Goal: Task Accomplishment & Management: Manage account settings

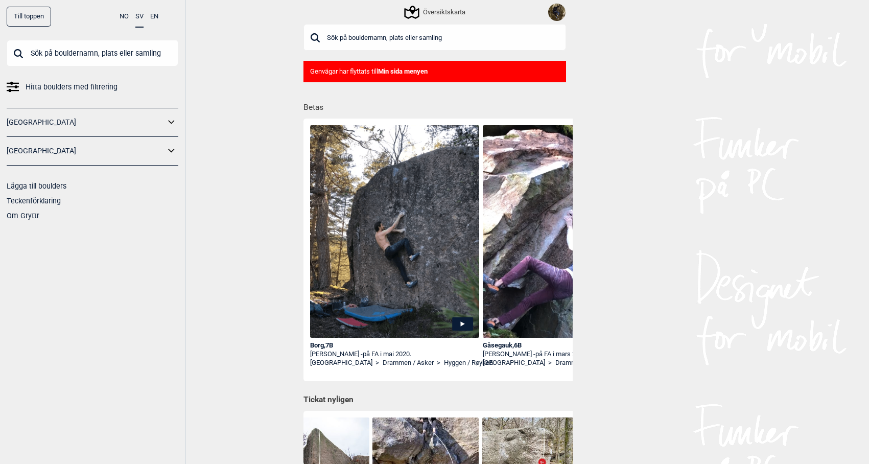
click at [559, 13] on img at bounding box center [556, 12] width 17 height 17
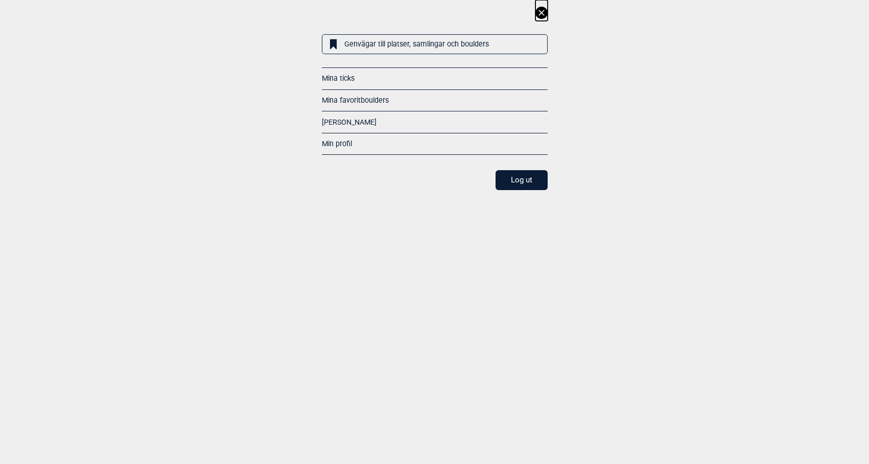
click at [346, 74] on link "Mina ticks" at bounding box center [338, 78] width 33 height 8
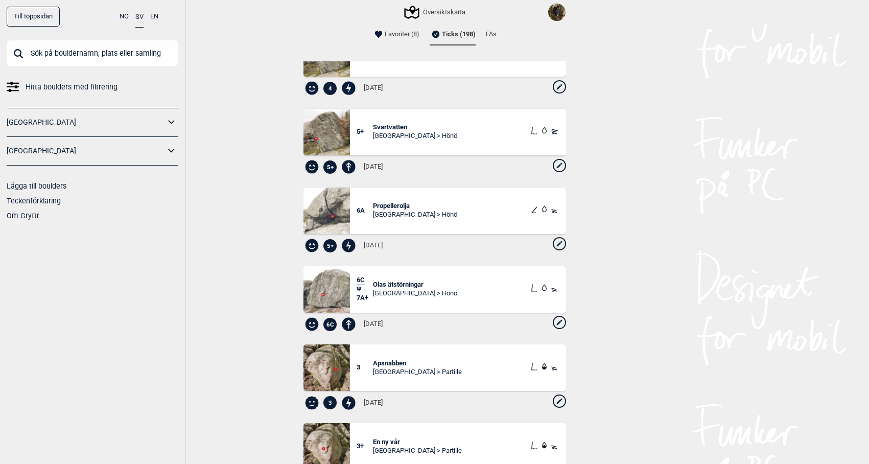
scroll to position [126, 0]
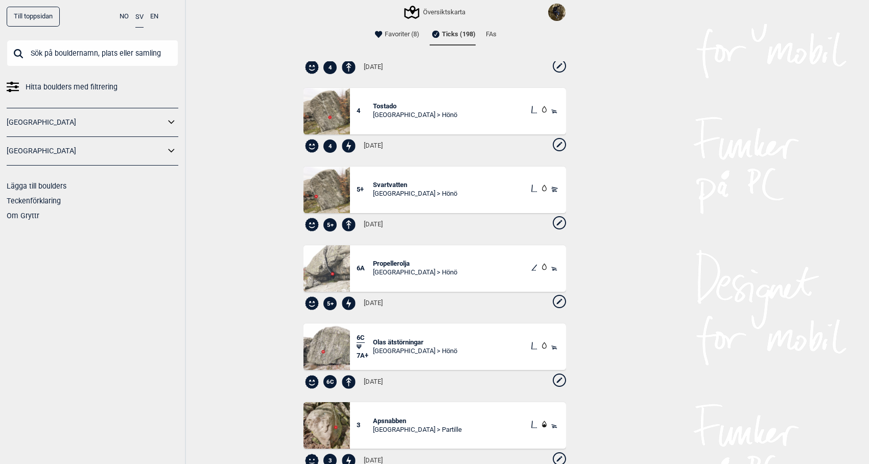
click at [553, 225] on icon at bounding box center [559, 222] width 13 height 13
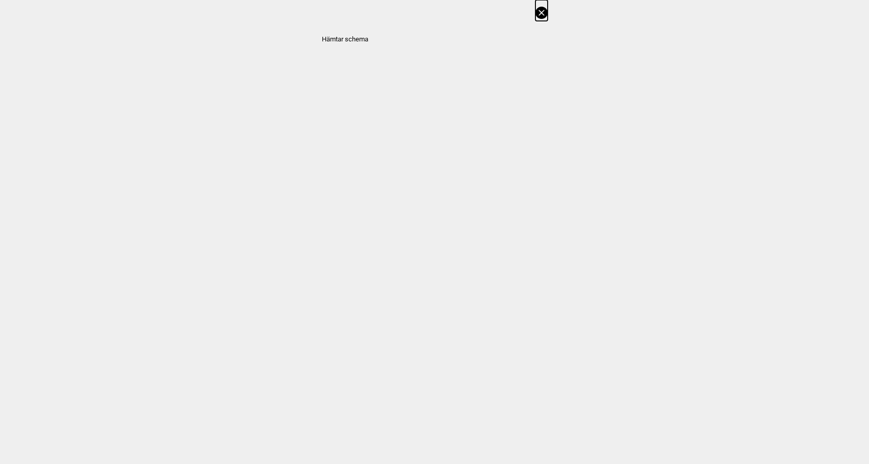
select select "63"
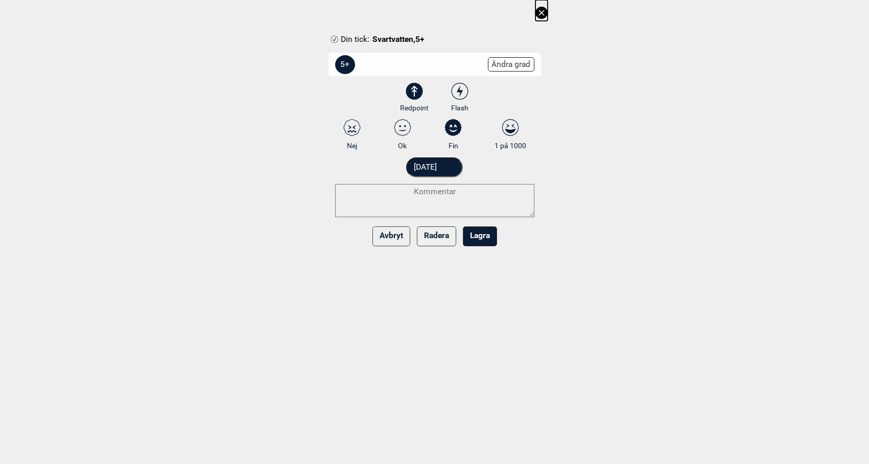
click at [435, 236] on button "Radera" at bounding box center [436, 236] width 39 height 20
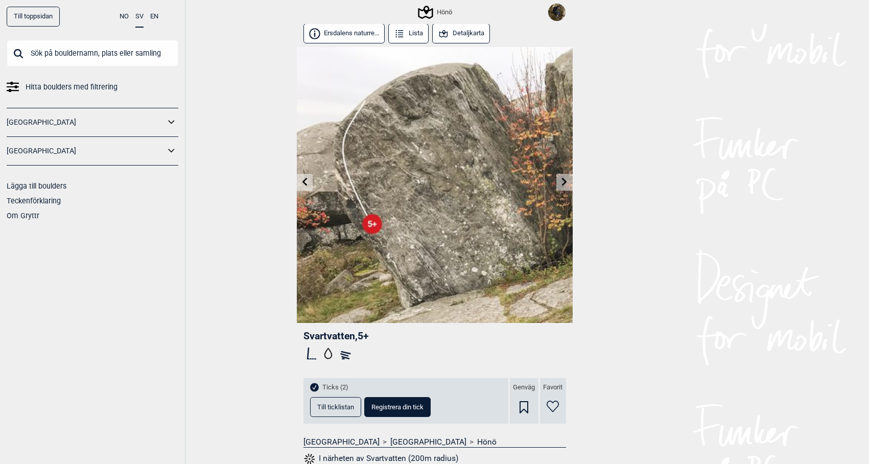
scroll to position [138, 0]
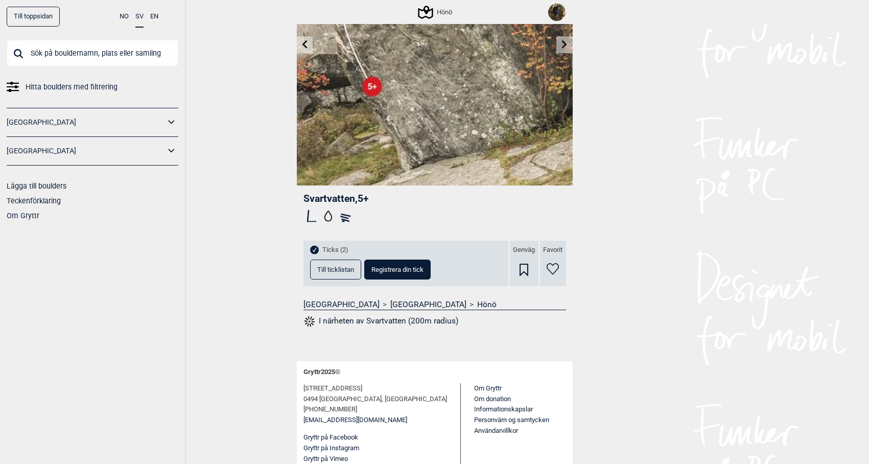
click at [330, 271] on span "Till ticklistan" at bounding box center [335, 269] width 37 height 7
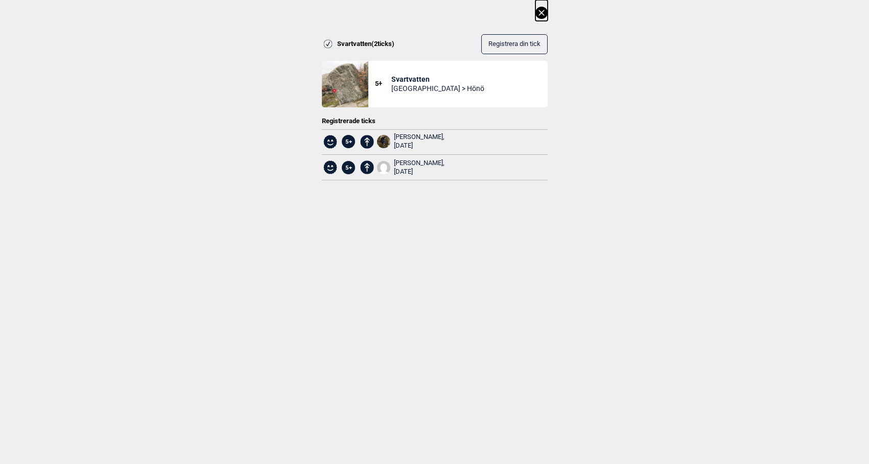
click at [541, 14] on icon at bounding box center [542, 13] width 12 height 12
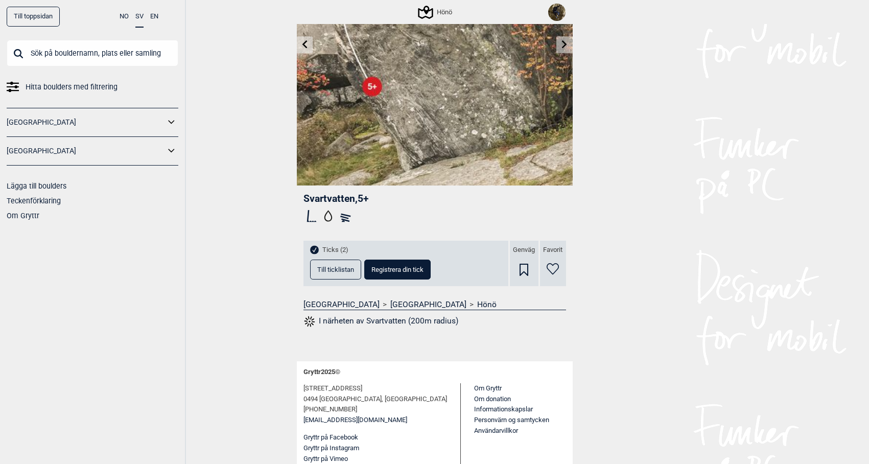
scroll to position [0, 0]
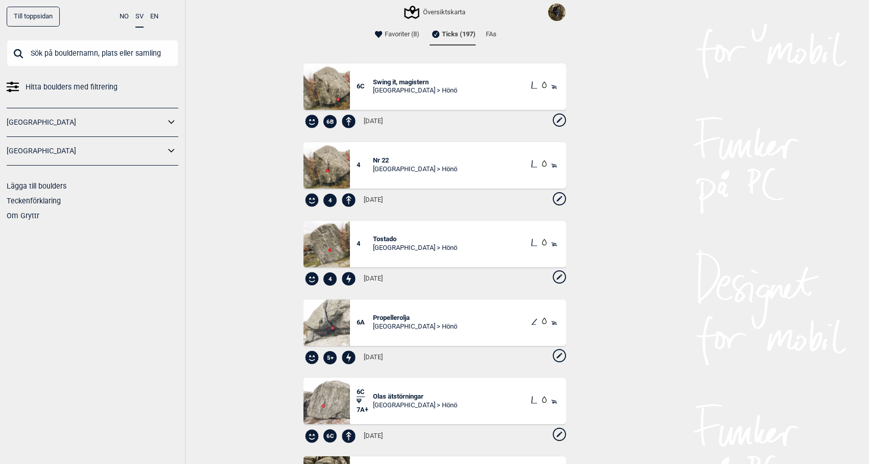
click at [557, 120] on icon at bounding box center [559, 120] width 5 height 5
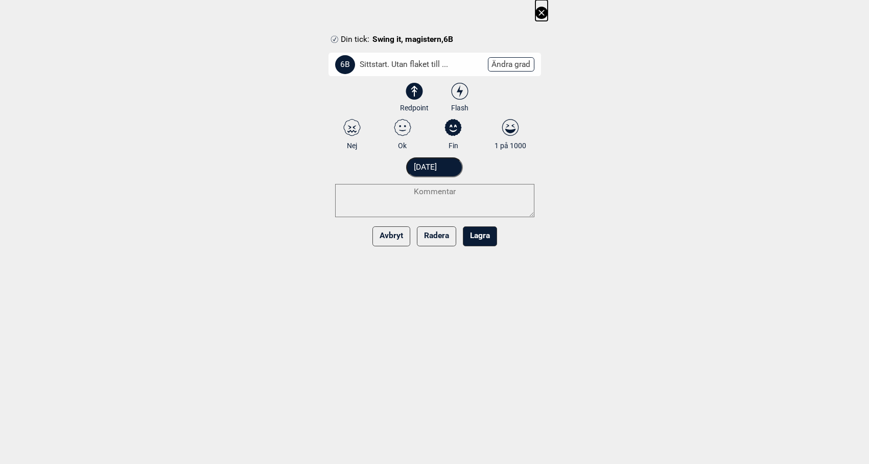
click at [510, 65] on select "3 3+ 4 4+ 5 5+ 6A 6A+ 6B 6B+ 6C 6C+ 7A 7A+ 7B 7B+ 7C 7C+ 8A 8A+ 8B 8B+" at bounding box center [441, 66] width 213 height 27
select select "93"
click at [339, 53] on select "3 3+ 4 4+ 5 5+ 6A 6A+ 6B 6B+ 6C 6C+ 7A 7A+ 7B 7B+ 7C 7C+ 8A 8A+ 8B 8B+" at bounding box center [441, 66] width 213 height 27
click at [479, 241] on button "Lagra" at bounding box center [480, 236] width 34 height 20
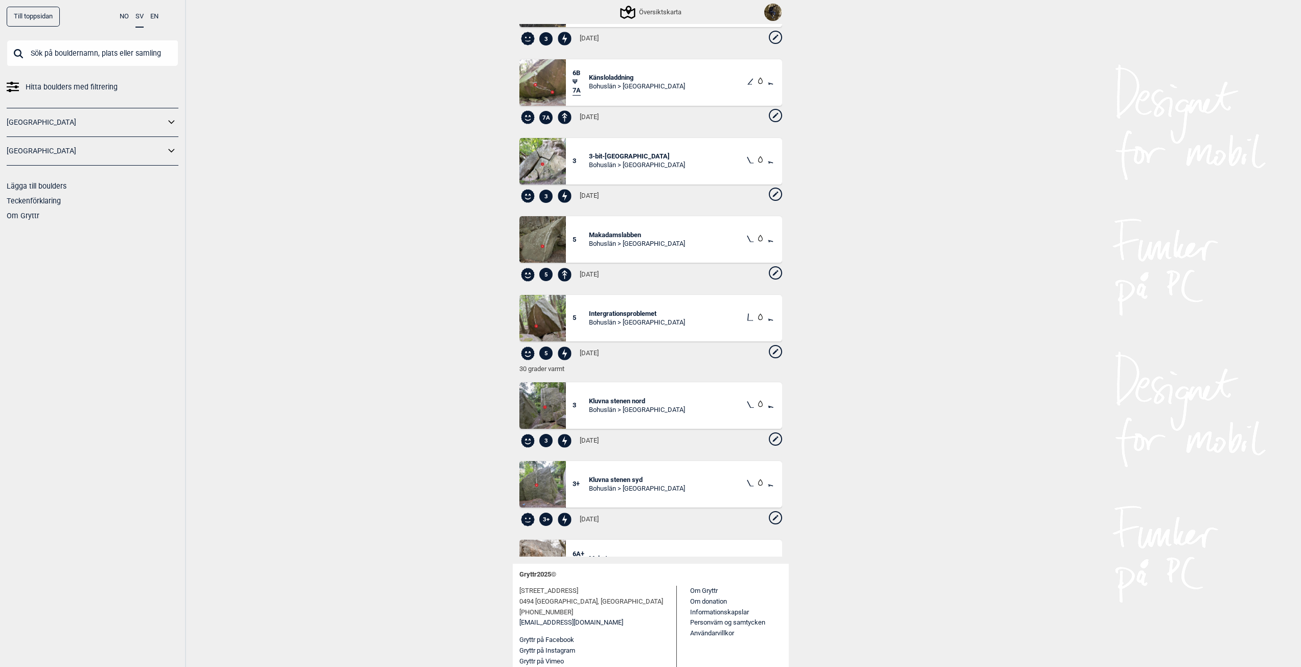
scroll to position [3531, 0]
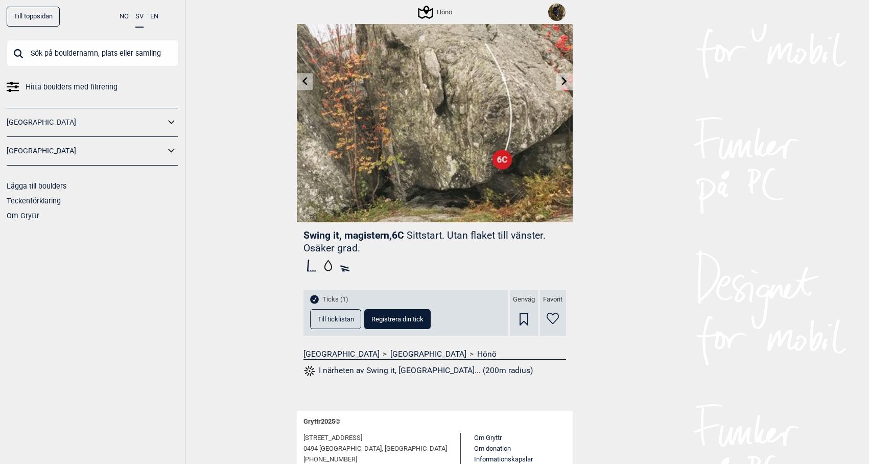
scroll to position [151, 0]
